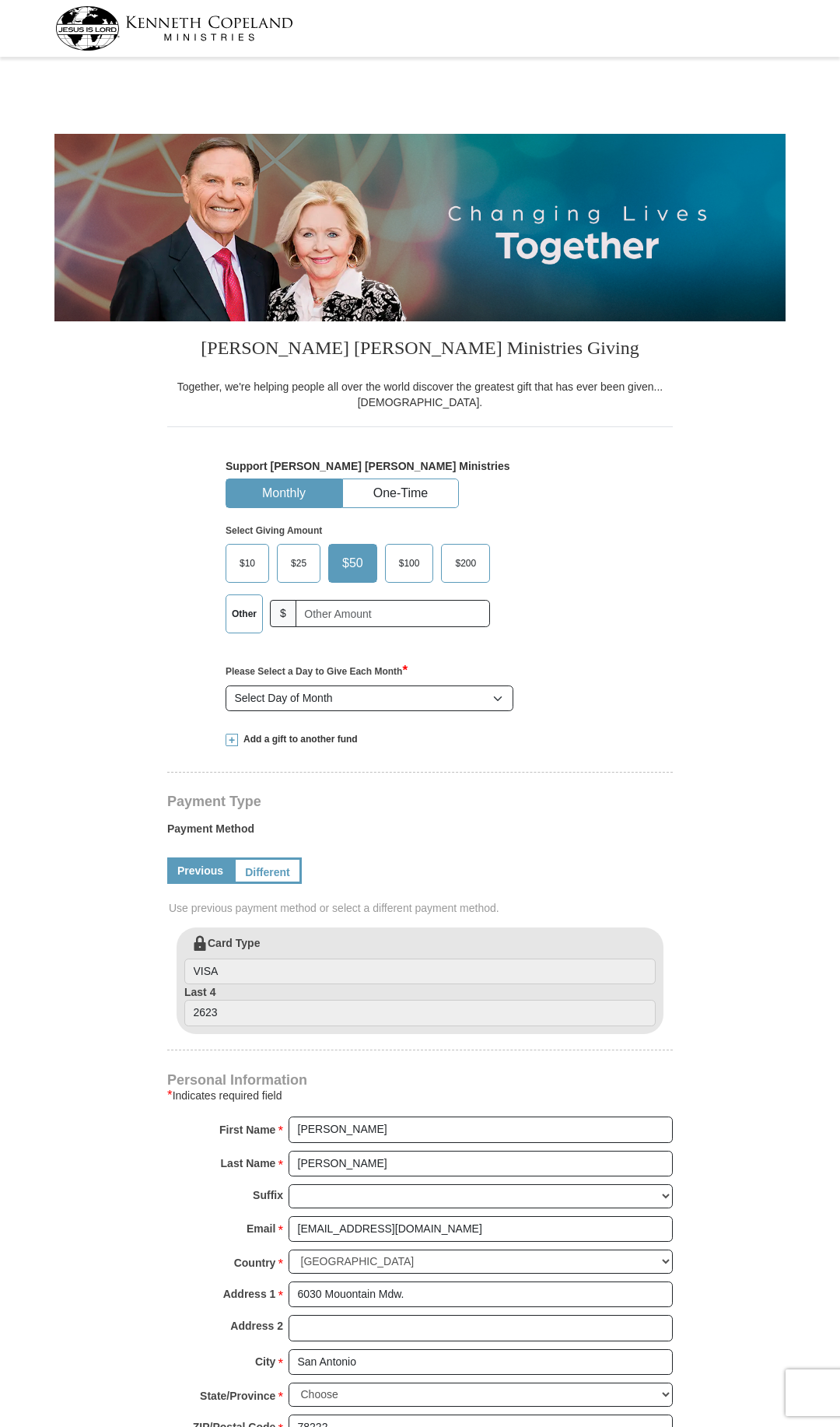
select select "[GEOGRAPHIC_DATA]"
click at [317, 608] on input "text" at bounding box center [393, 613] width 184 height 27
click at [320, 610] on input "text" at bounding box center [393, 613] width 184 height 27
click at [407, 501] on button "One-Time" at bounding box center [401, 493] width 115 height 29
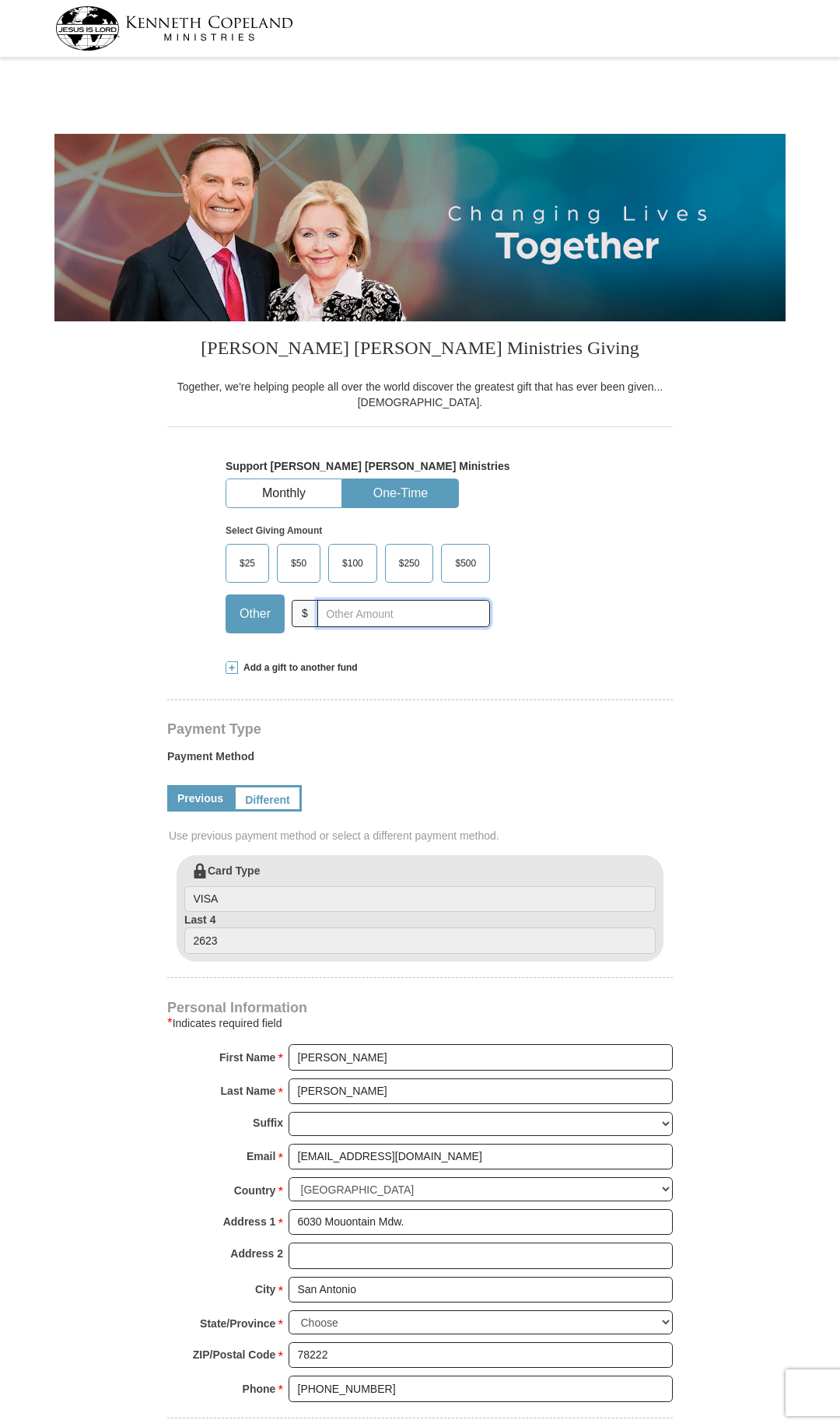
click at [348, 610] on input "text" at bounding box center [403, 613] width 172 height 27
click at [348, 612] on input "text" at bounding box center [403, 613] width 172 height 27
type input "1"
click at [135, 1088] on form "[PERSON_NAME] [PERSON_NAME] Ministries Giving Together, we're helping people al…" at bounding box center [420, 879] width 731 height 1633
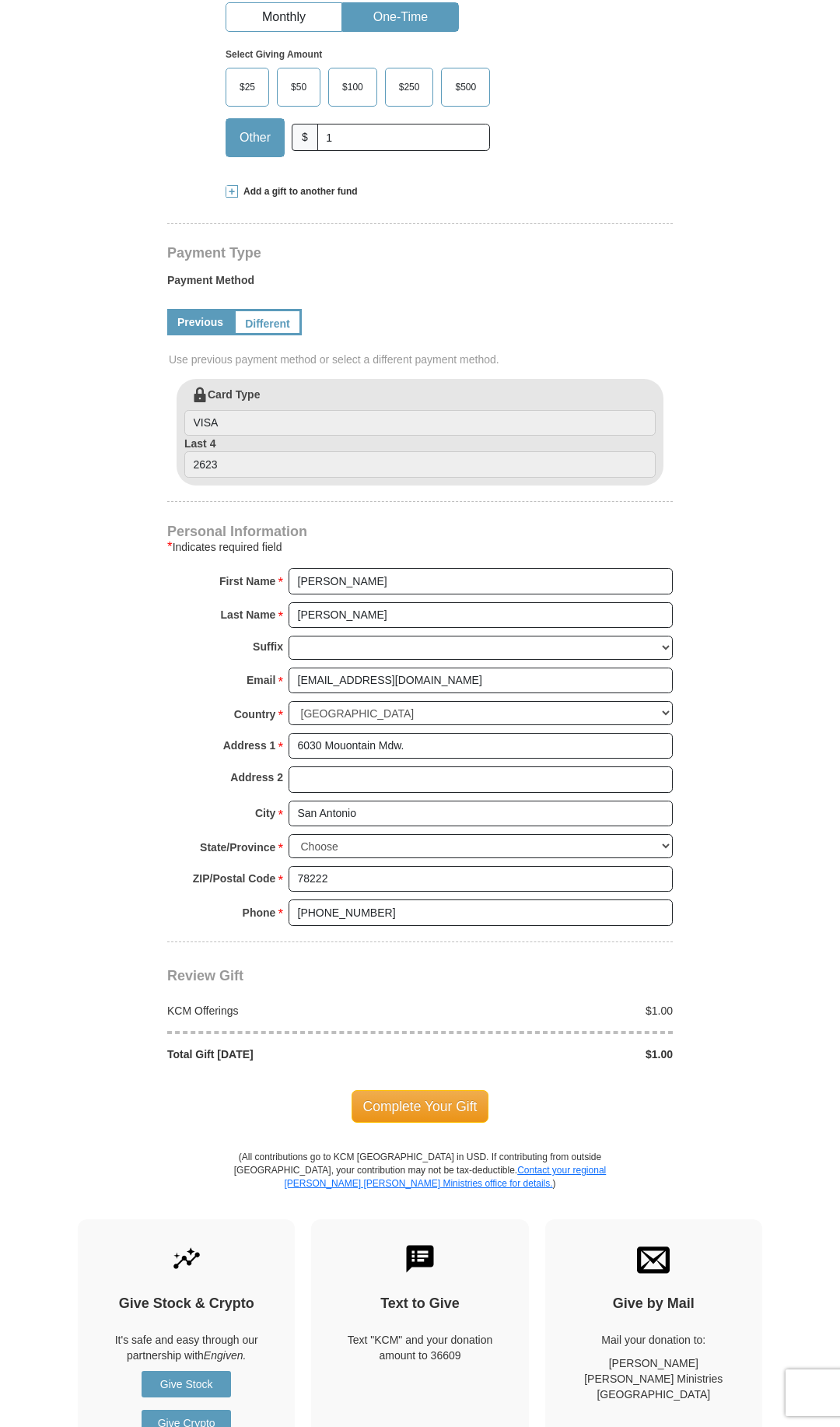
scroll to position [794, 0]
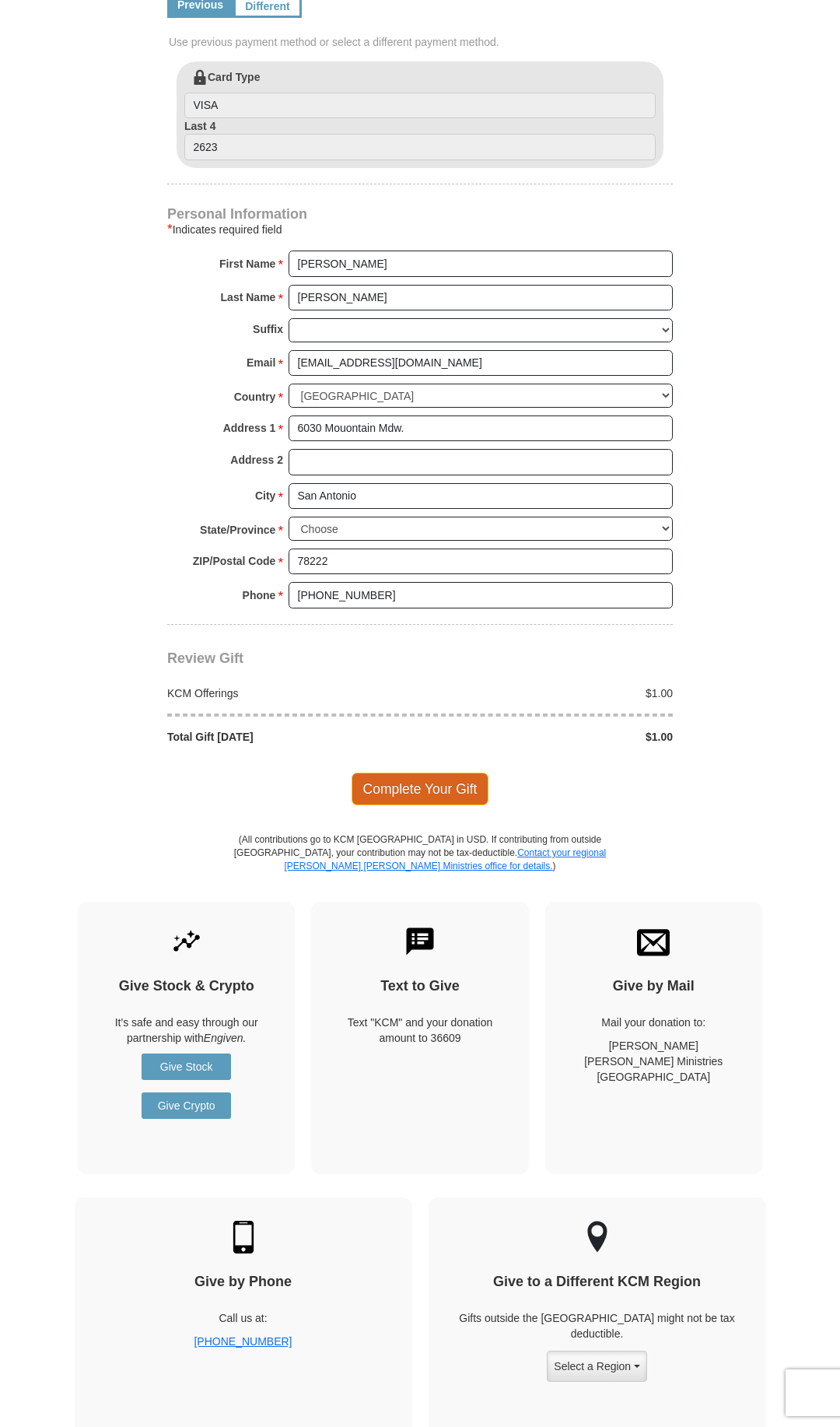
click at [388, 779] on span "Complete Your Gift" at bounding box center [420, 789] width 138 height 33
